Goal: Information Seeking & Learning: Check status

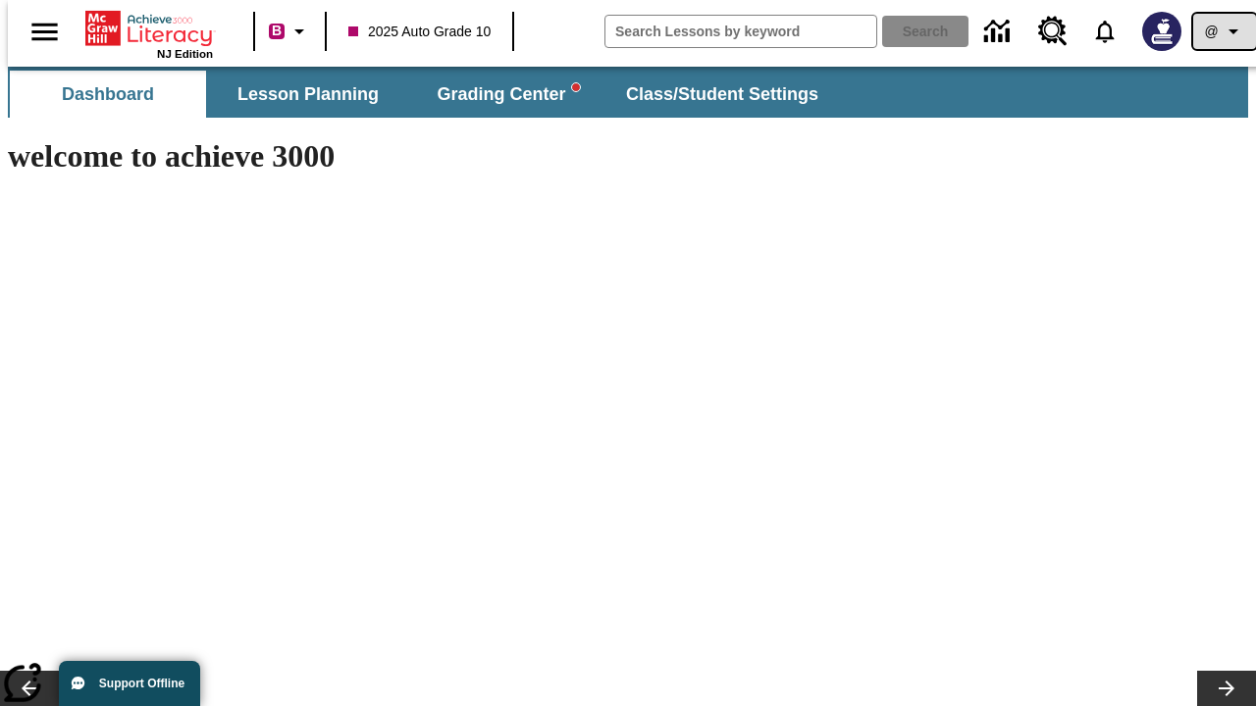
click at [1221, 31] on icon "Profile/Settings" at bounding box center [1233, 32] width 24 height 24
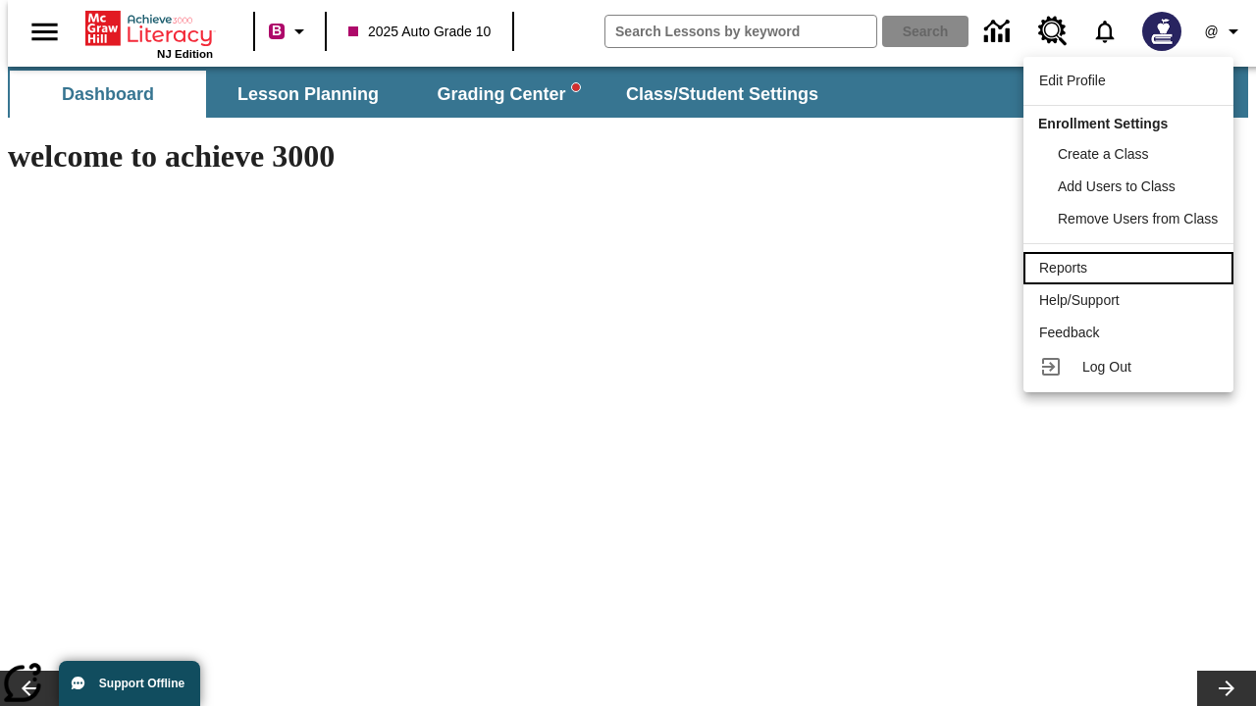
click at [1131, 268] on div "Reports" at bounding box center [1128, 268] width 179 height 21
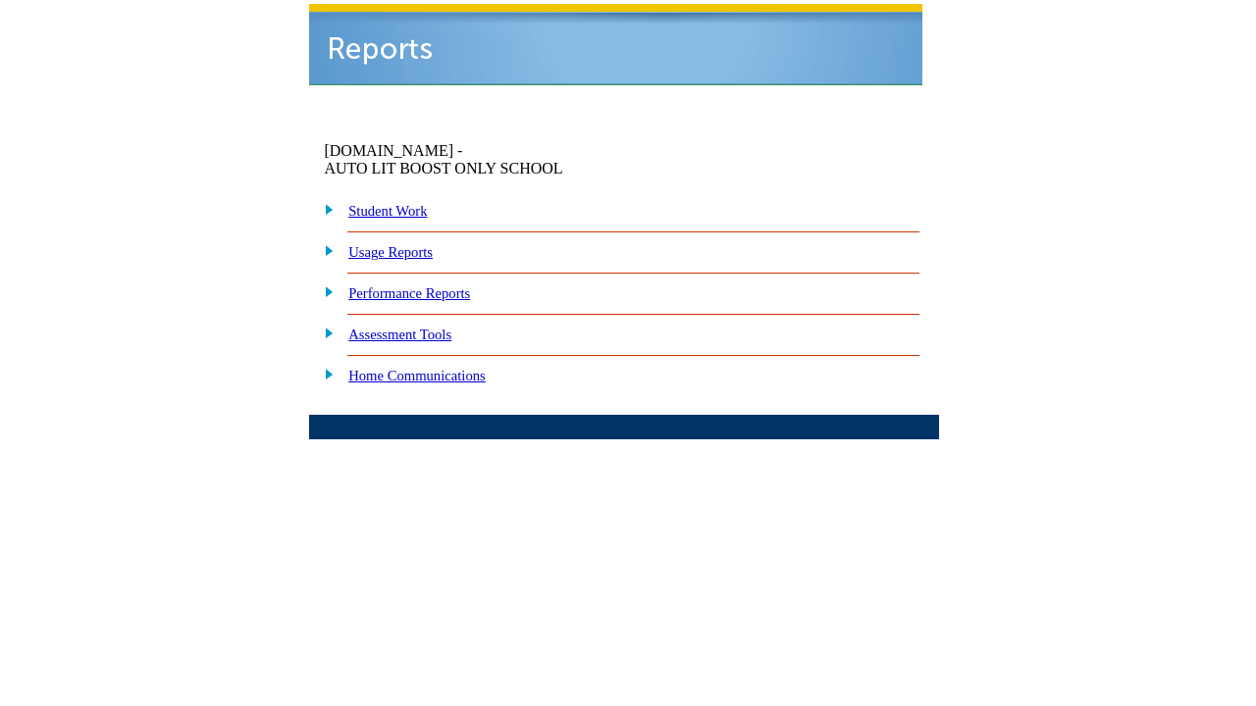
click at [437, 285] on link "Performance Reports" at bounding box center [409, 293] width 122 height 16
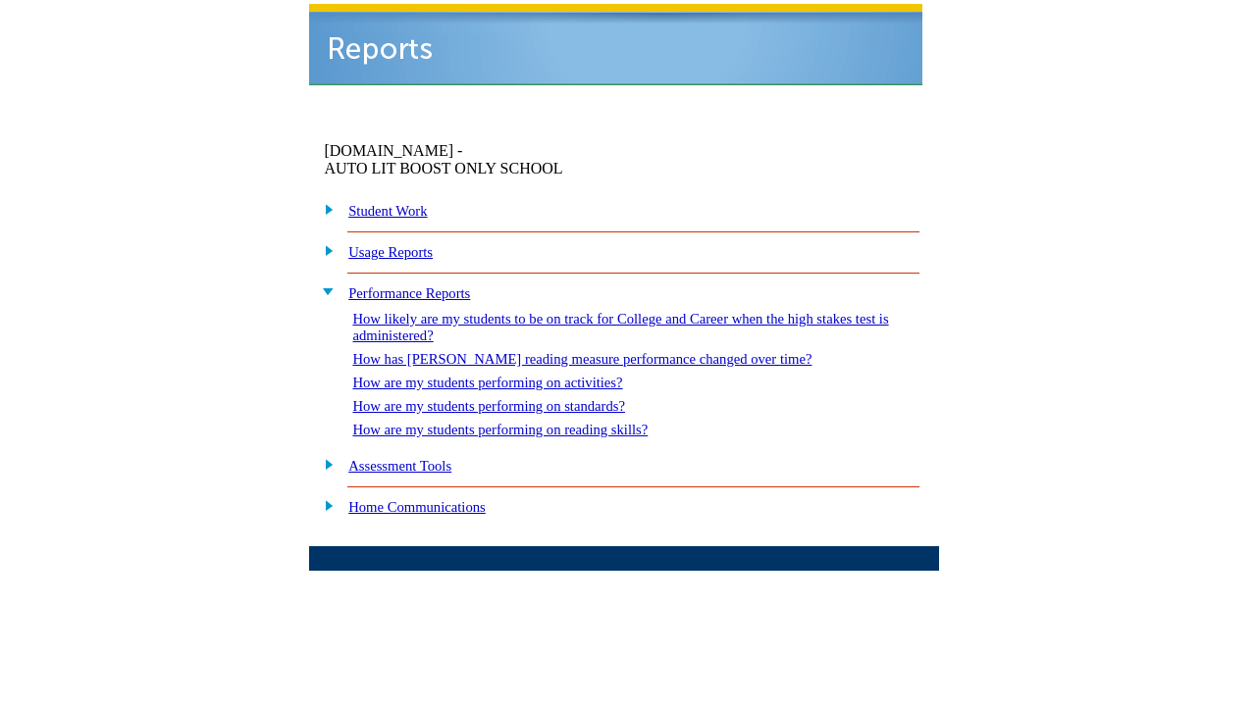
click at [516, 398] on link "How are my students performing on standards?" at bounding box center [488, 406] width 273 height 16
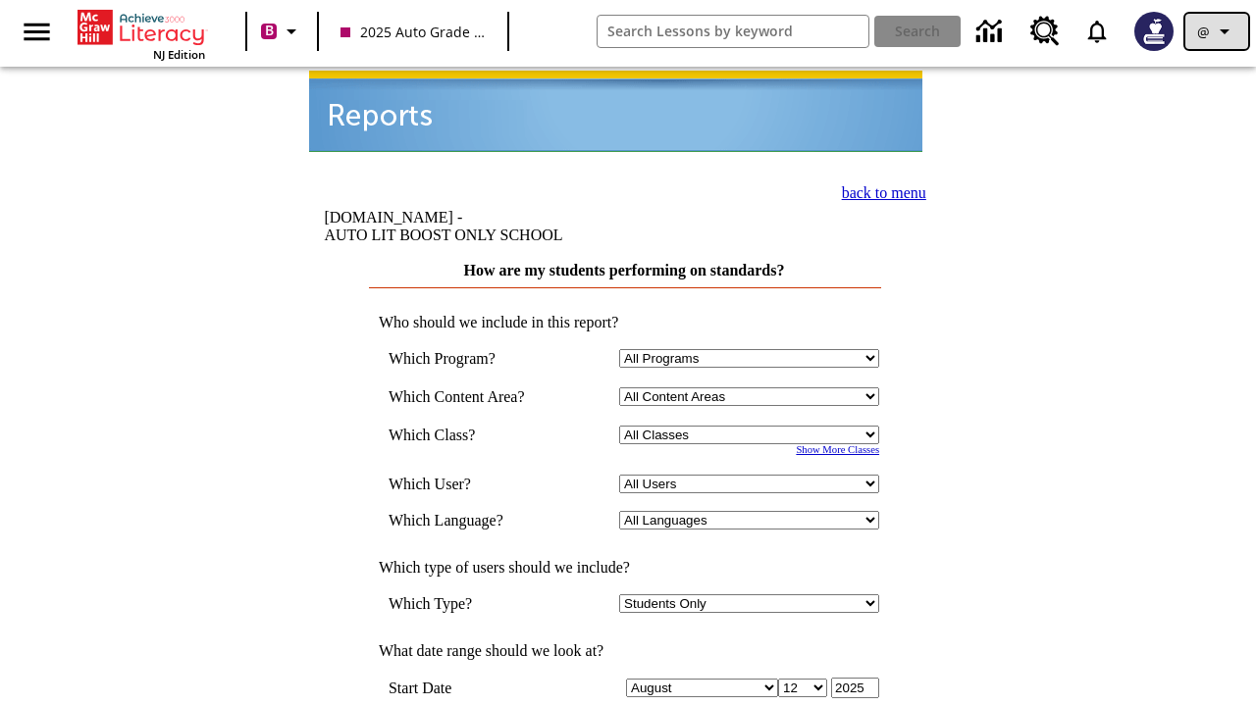
click at [1216, 31] on icon "Profile/Settings" at bounding box center [1224, 32] width 24 height 24
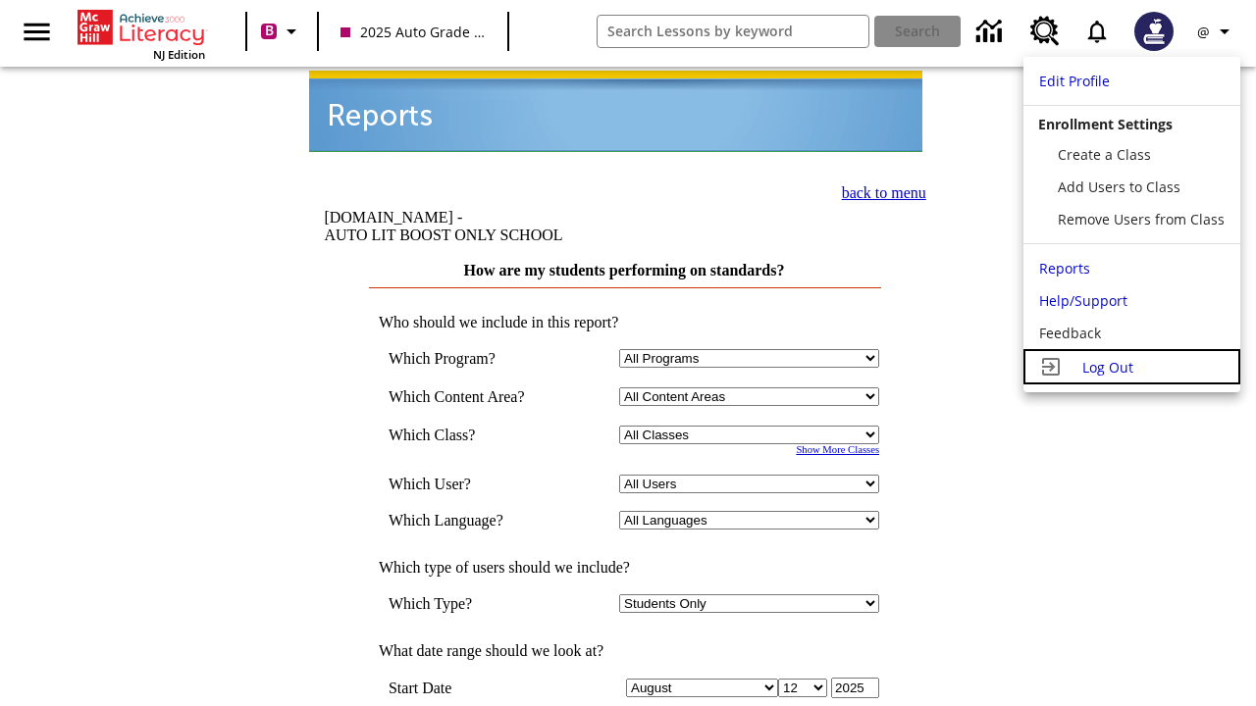
click at [1131, 367] on span "Log Out" at bounding box center [1107, 367] width 51 height 19
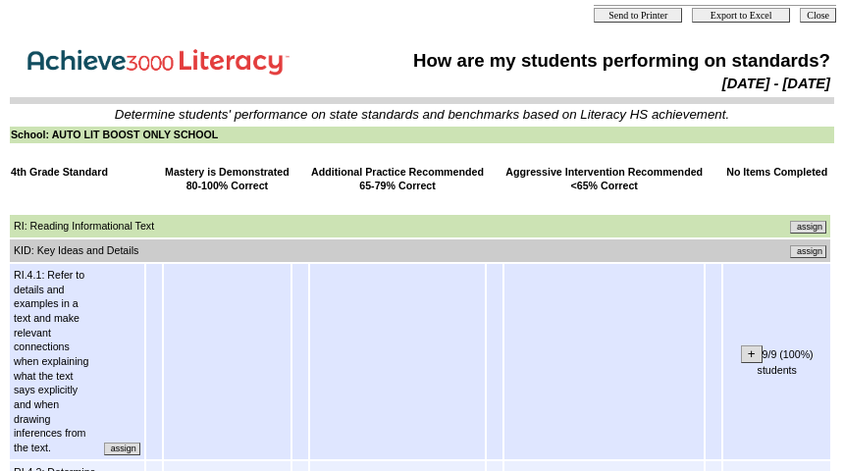
click at [815, 249] on input "assign" at bounding box center [808, 251] width 36 height 13
